Goal: Task Accomplishment & Management: Complete application form

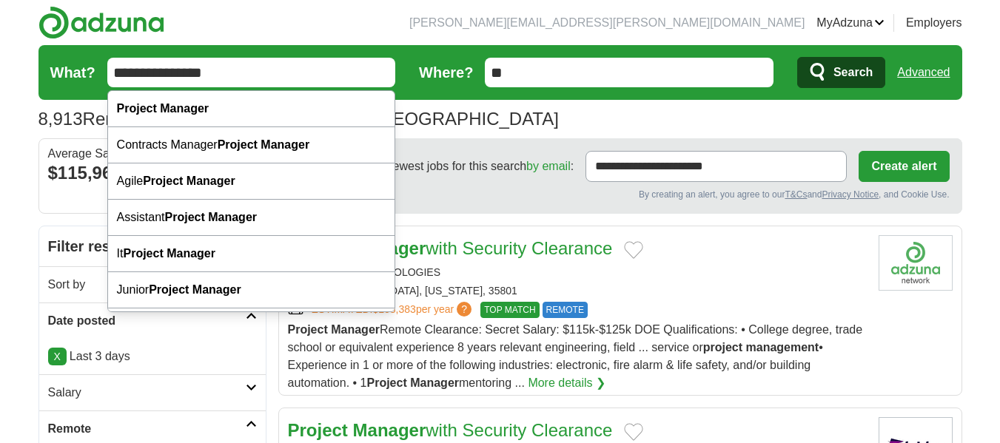
drag, startPoint x: 232, startPoint y: 72, endPoint x: 98, endPoint y: 72, distance: 133.9
click at [98, 72] on form "**********" at bounding box center [499, 72] width 923 height 55
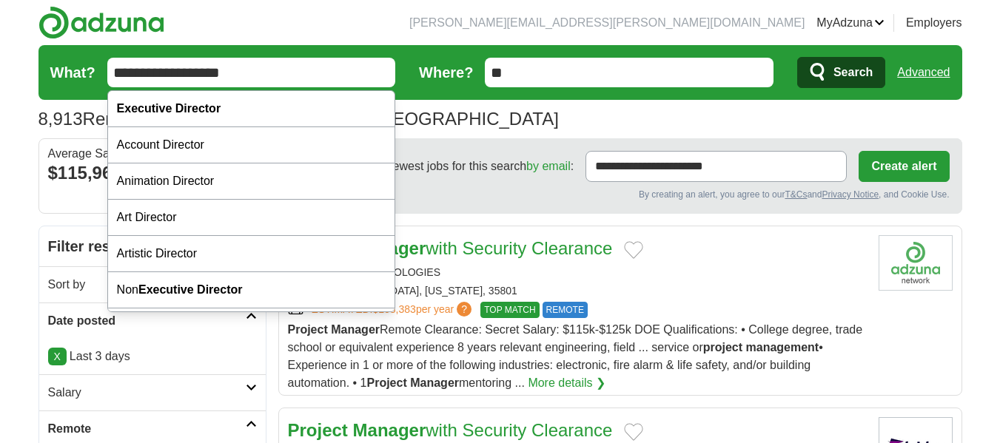
type input "**********"
click at [797, 57] on button "Search" at bounding box center [841, 72] width 88 height 31
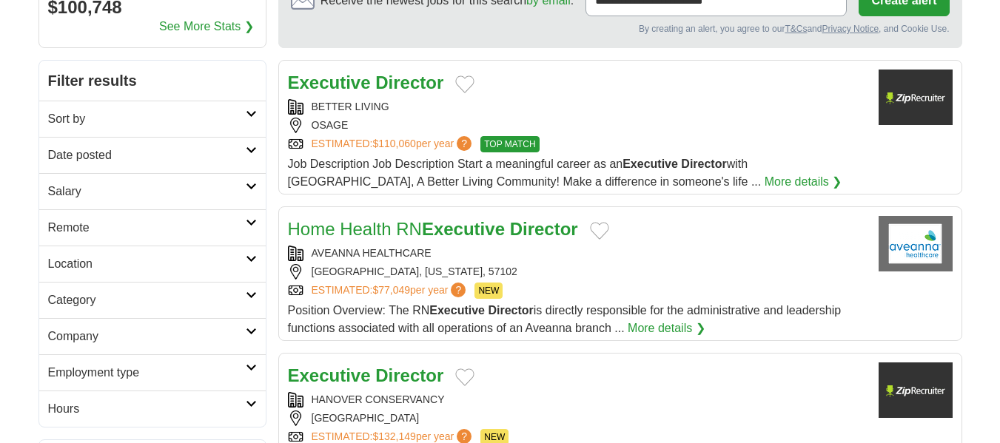
click at [112, 220] on h2 "Remote" at bounding box center [147, 228] width 198 height 18
click at [83, 254] on div "Remote jobs" at bounding box center [152, 264] width 226 height 36
click at [87, 264] on link "Remote jobs" at bounding box center [81, 263] width 67 height 13
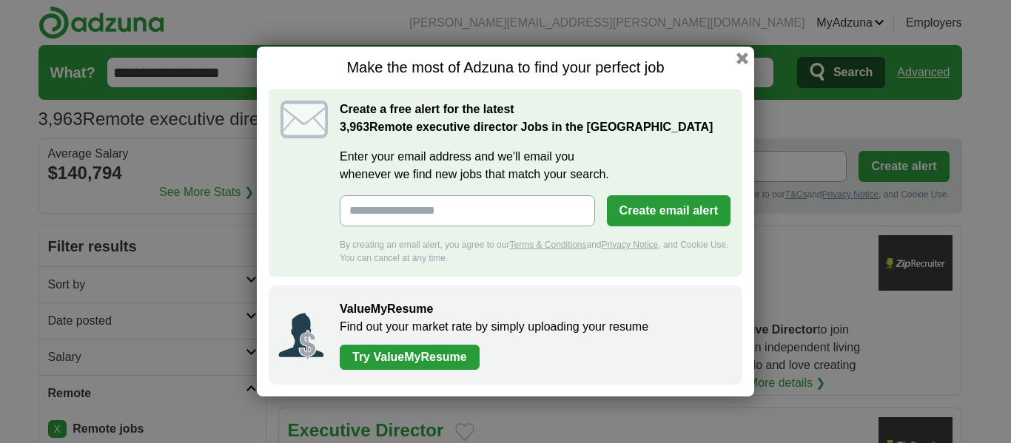
click at [551, 200] on input "Enter your email address and we'll email you whenever we find new jobs that mat…" at bounding box center [467, 210] width 255 height 31
type input "**********"
click at [693, 206] on button "Create email alert" at bounding box center [669, 210] width 124 height 31
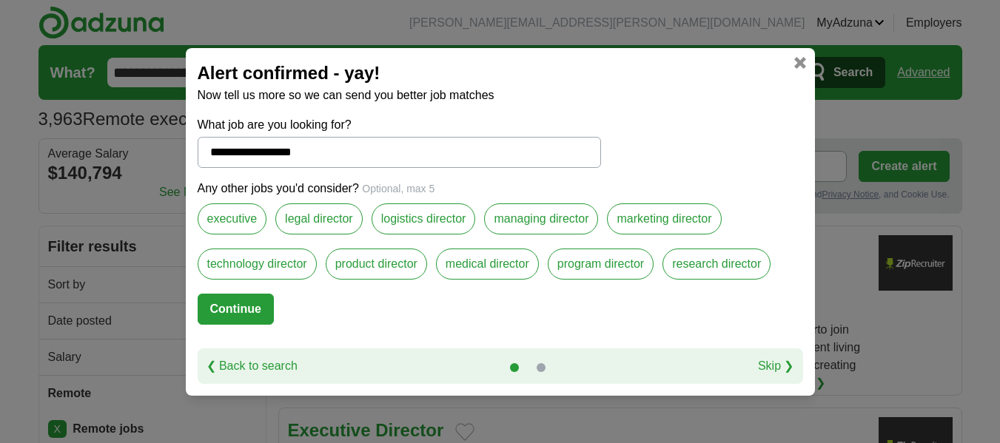
click at [229, 216] on label "executive" at bounding box center [233, 218] width 70 height 31
click at [597, 272] on label "program director" at bounding box center [600, 264] width 106 height 31
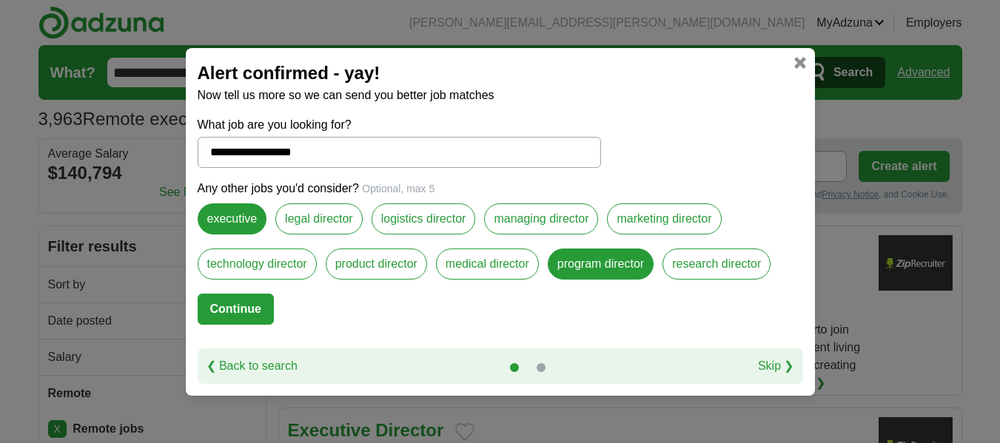
click at [530, 212] on label "managing director" at bounding box center [541, 218] width 114 height 31
click at [374, 266] on label "product director" at bounding box center [376, 264] width 101 height 31
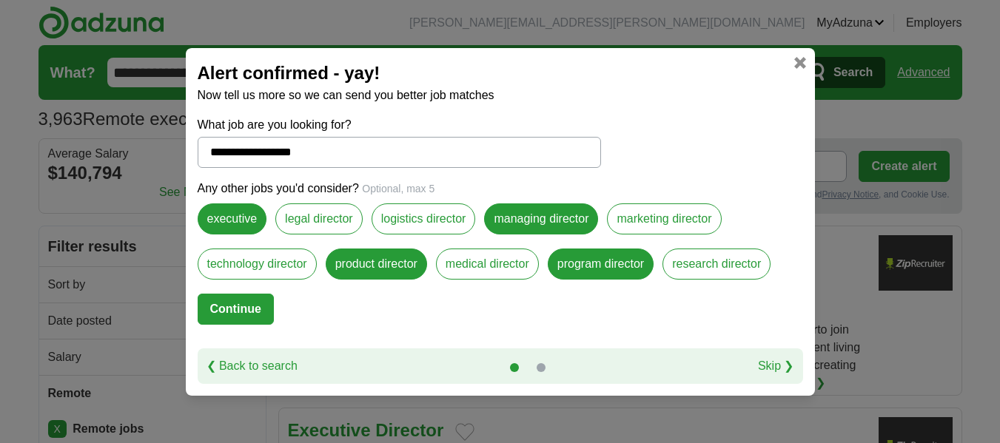
click at [223, 317] on button "Continue" at bounding box center [236, 309] width 76 height 31
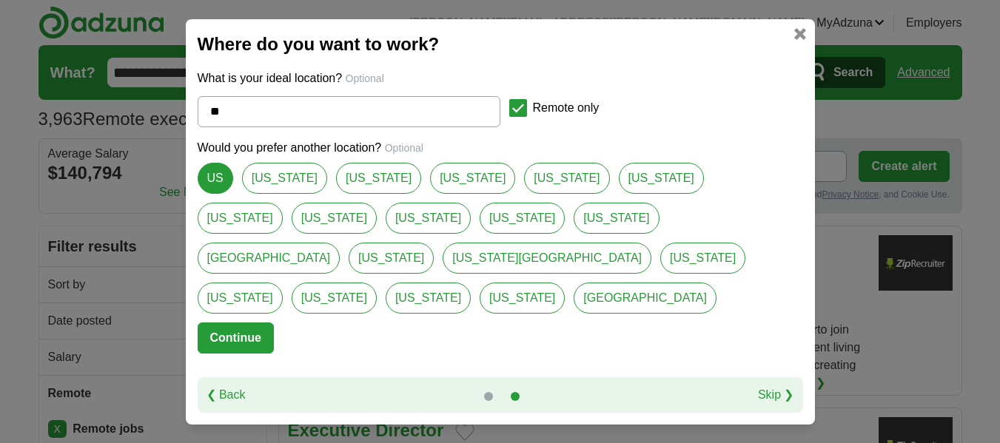
click at [223, 323] on button "Continue" at bounding box center [236, 338] width 76 height 31
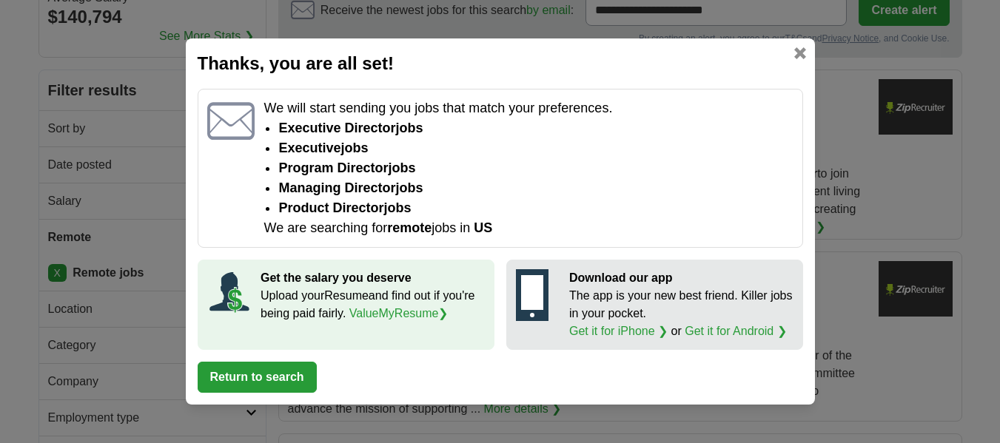
scroll to position [157, 0]
click at [258, 375] on button "Return to search" at bounding box center [257, 377] width 119 height 31
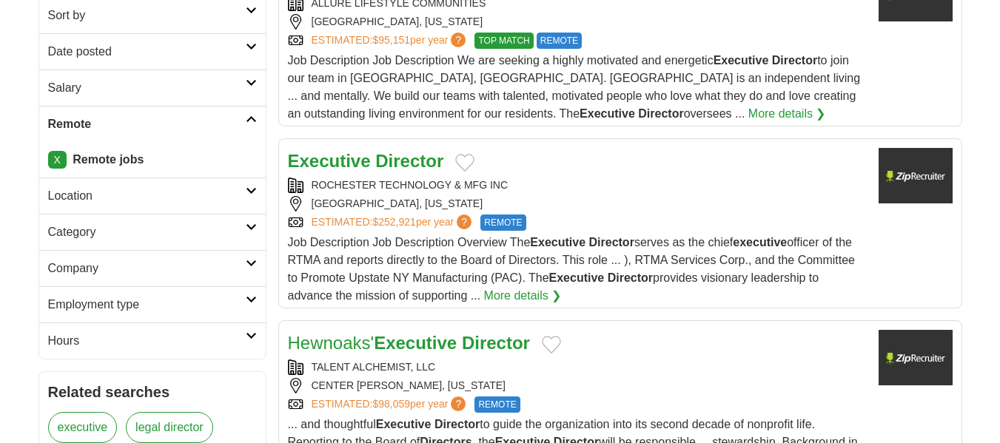
scroll to position [270, 0]
click at [419, 159] on strong "Director" at bounding box center [409, 160] width 68 height 20
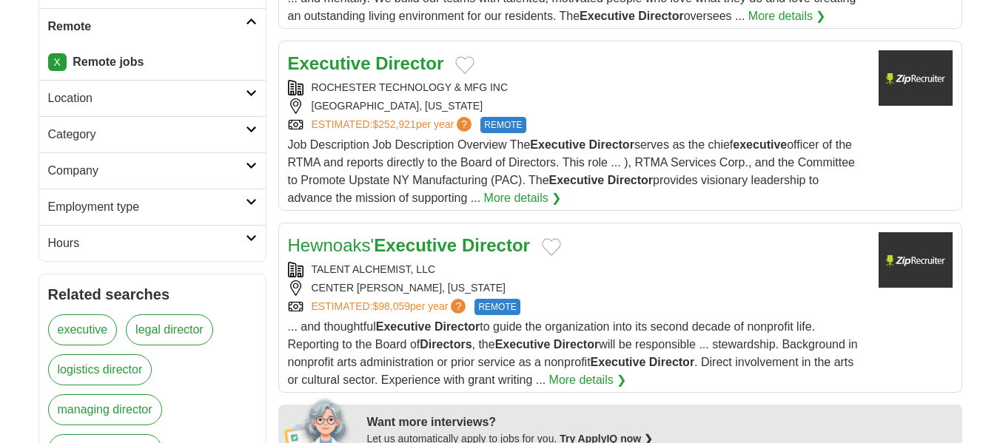
scroll to position [368, 0]
click at [144, 211] on h2 "Employment type" at bounding box center [147, 207] width 198 height 18
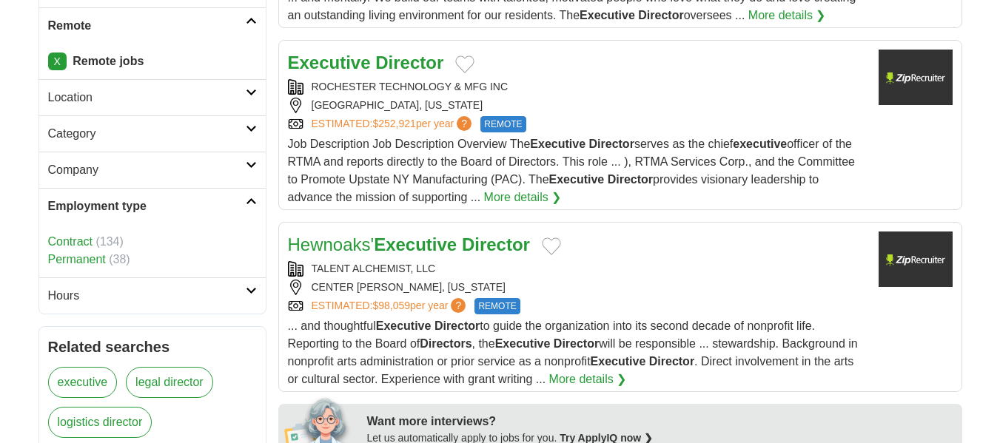
click at [149, 299] on h2 "Hours" at bounding box center [147, 296] width 198 height 18
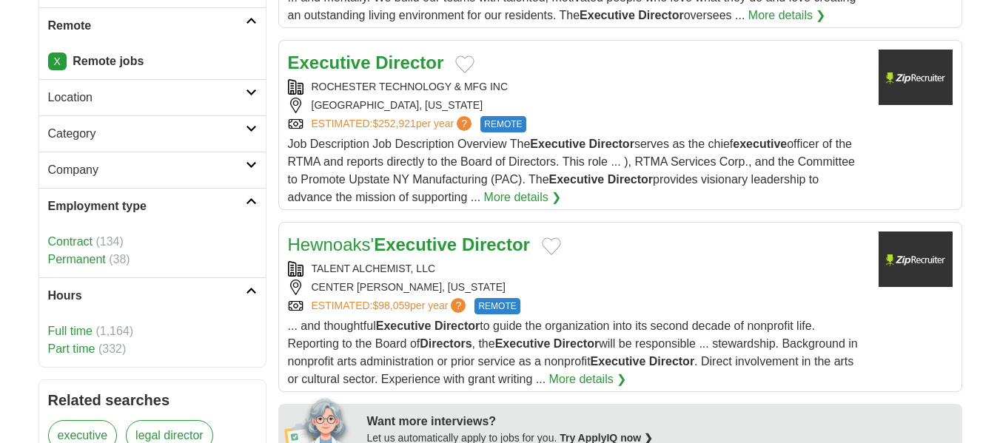
scroll to position [411, 0]
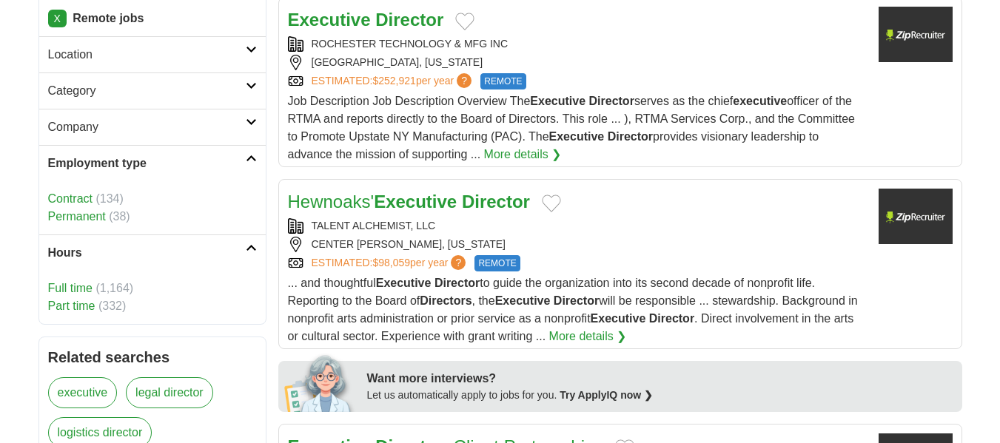
click at [69, 308] on link "Part time" at bounding box center [71, 306] width 47 height 13
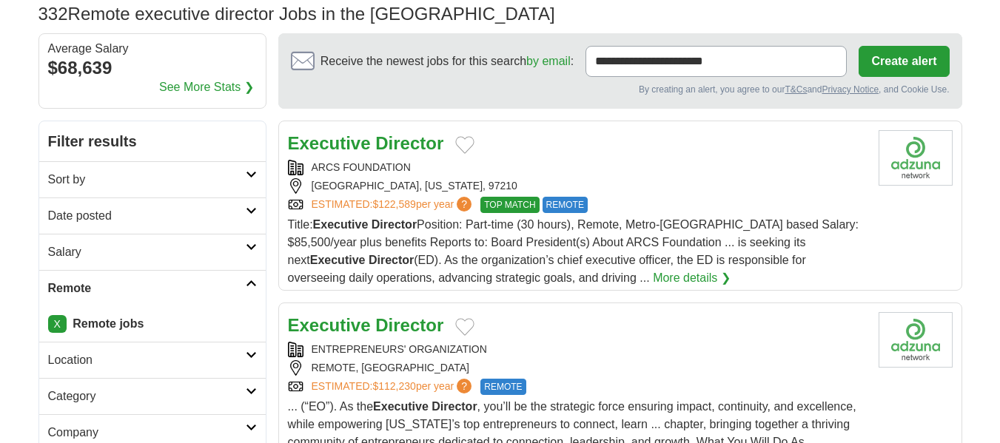
scroll to position [161, 0]
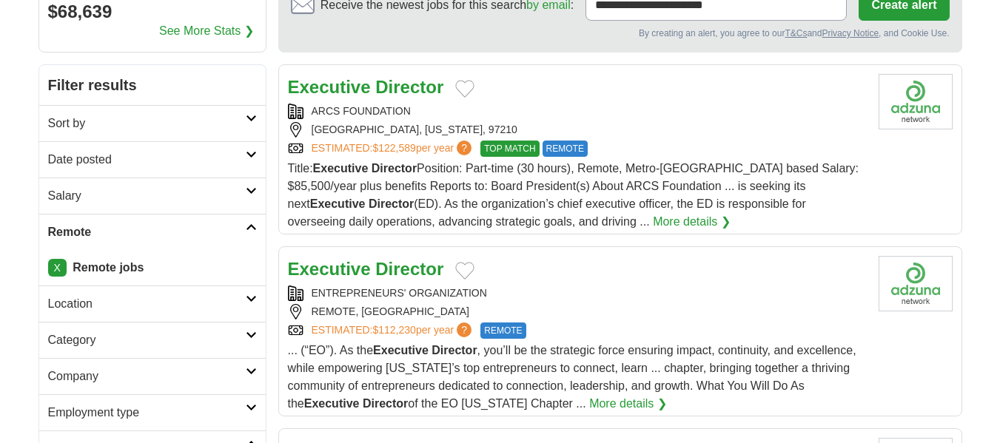
click at [360, 86] on strong "Executive" at bounding box center [329, 87] width 83 height 20
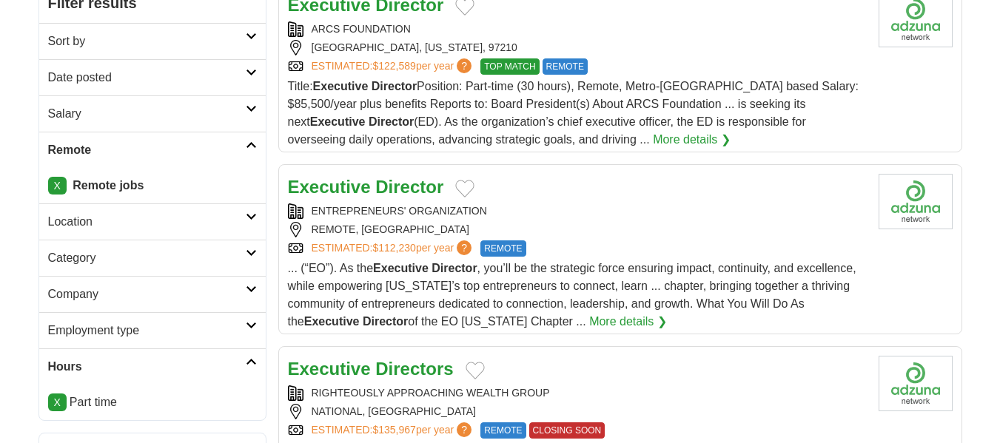
scroll to position [244, 0]
click at [403, 185] on strong "Director" at bounding box center [409, 186] width 68 height 20
